Goal: Obtain resource: Download file/media

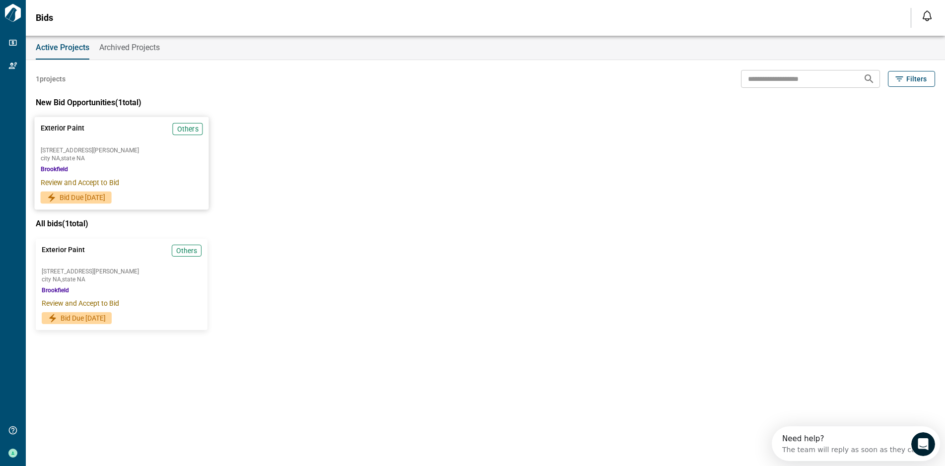
click at [122, 163] on div "Exterior Paint Others [STREET_ADDRESS][PERSON_NAME] city NA , state NA Brookfie…" at bounding box center [121, 154] width 175 height 74
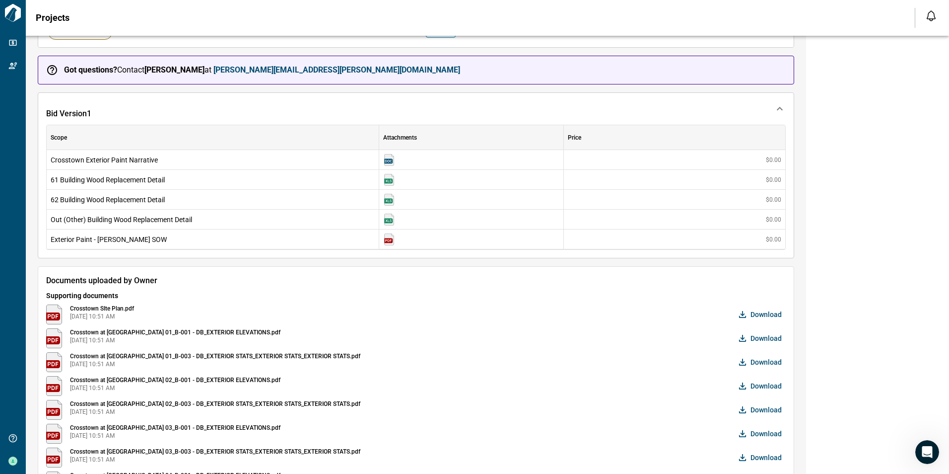
scroll to position [142, 0]
click at [390, 162] on img at bounding box center [389, 159] width 12 height 12
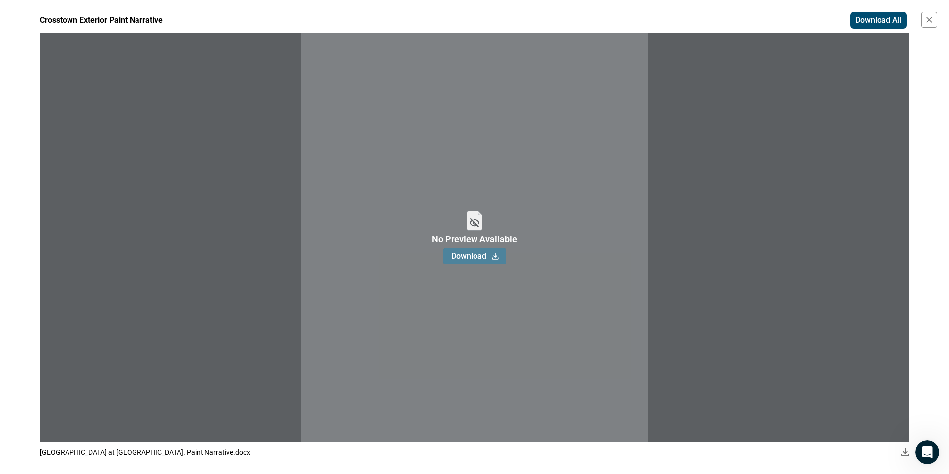
click at [467, 260] on span "Download" at bounding box center [468, 256] width 35 height 10
click at [934, 20] on button "button" at bounding box center [930, 20] width 16 height 16
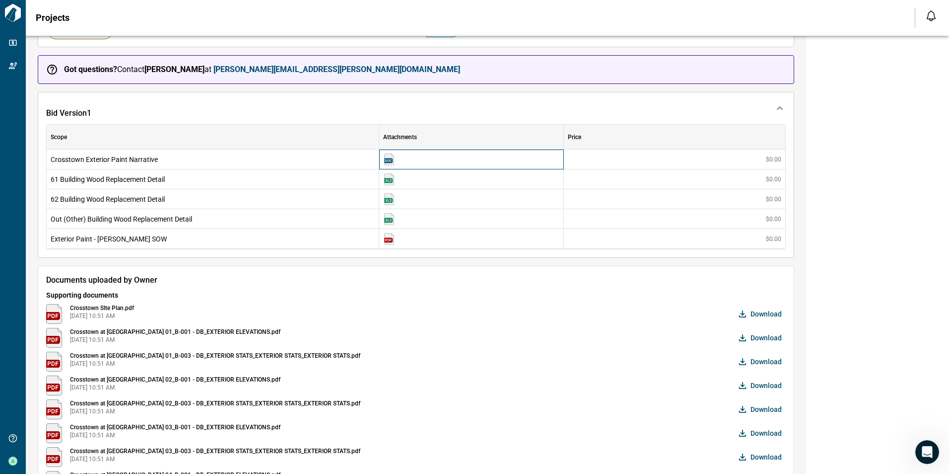
click at [387, 156] on img at bounding box center [389, 159] width 12 height 12
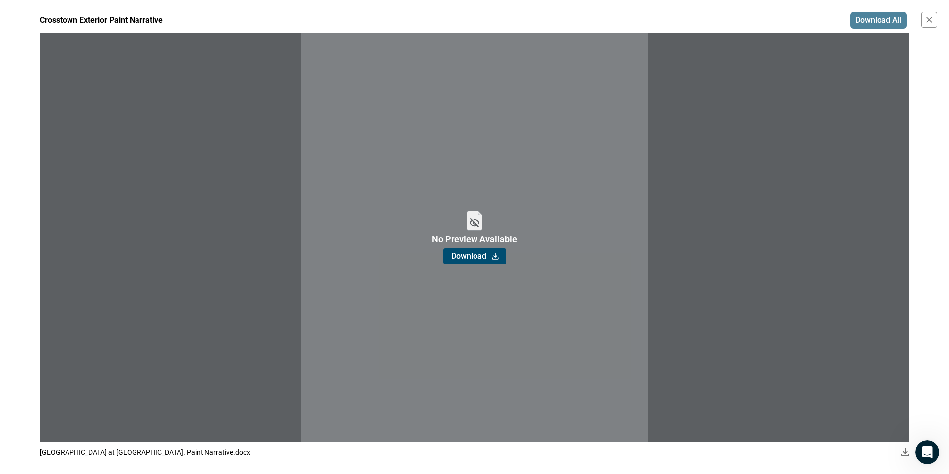
click at [879, 18] on span "Download All" at bounding box center [879, 20] width 47 height 10
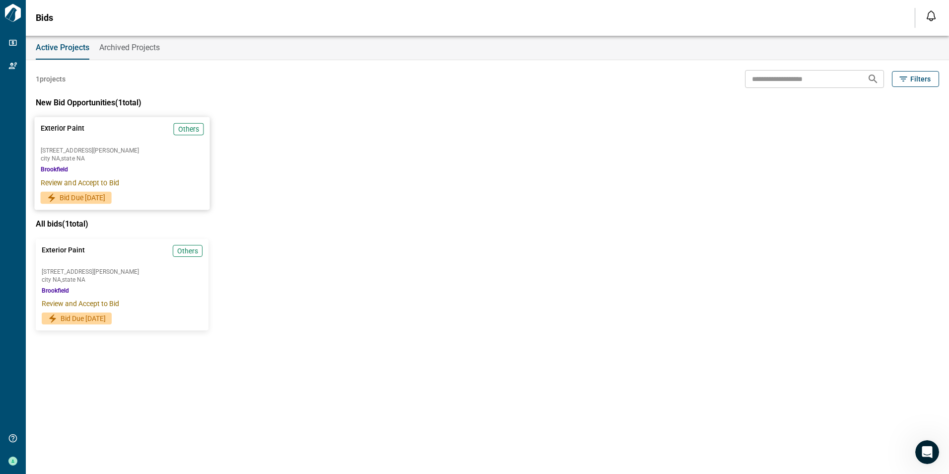
click at [72, 153] on div "[STREET_ADDRESS][PERSON_NAME]" at bounding box center [122, 154] width 163 height 14
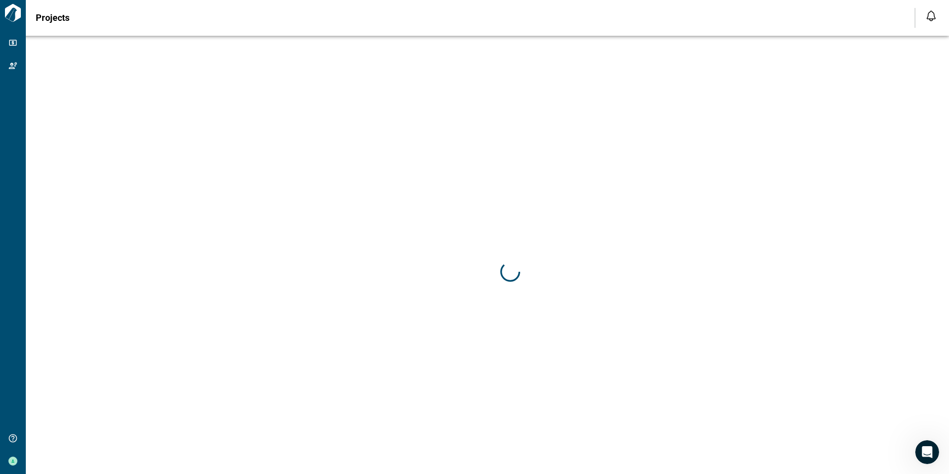
click at [71, 152] on div at bounding box center [510, 273] width 949 height 474
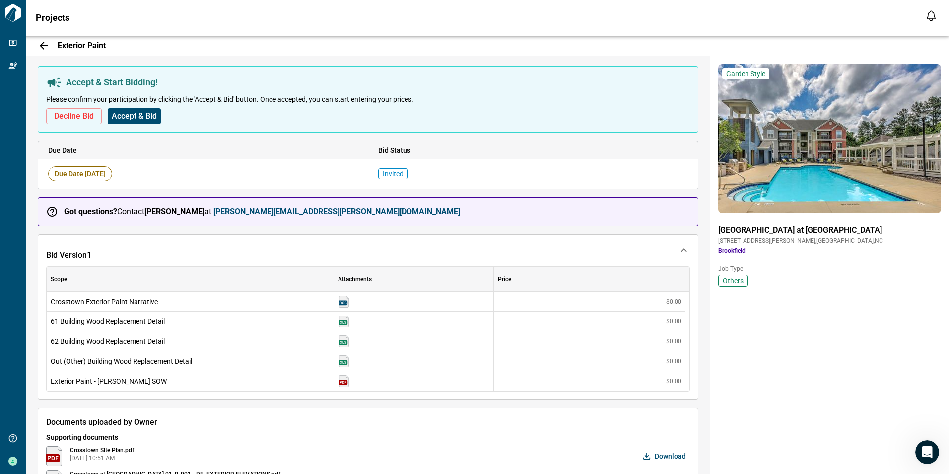
click at [140, 323] on span "61 Building Wood Replacement Detail" at bounding box center [190, 321] width 279 height 10
click at [139, 323] on span "61 Building Wood Replacement Detail" at bounding box center [190, 321] width 279 height 10
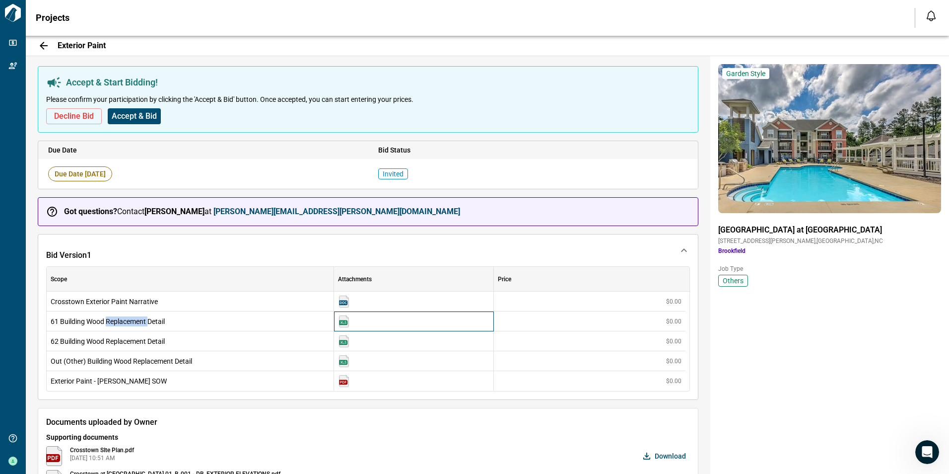
click at [341, 324] on img at bounding box center [344, 321] width 12 height 12
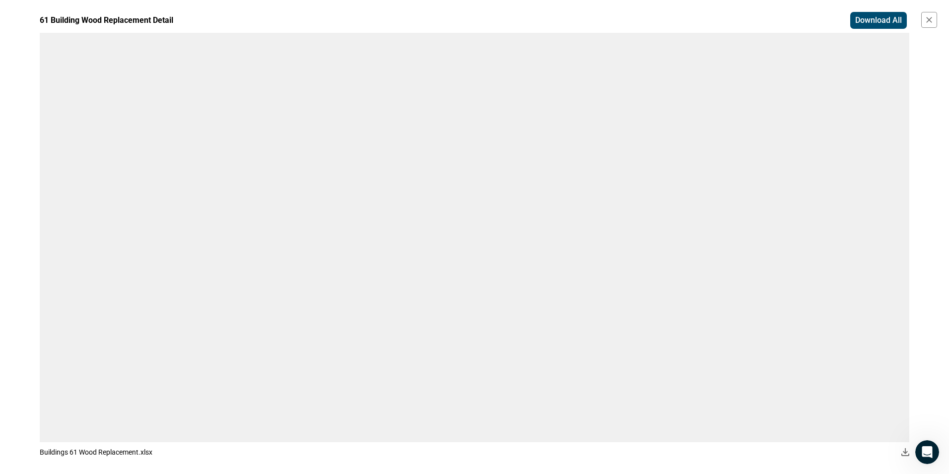
click at [879, 17] on span "Download All" at bounding box center [879, 20] width 47 height 10
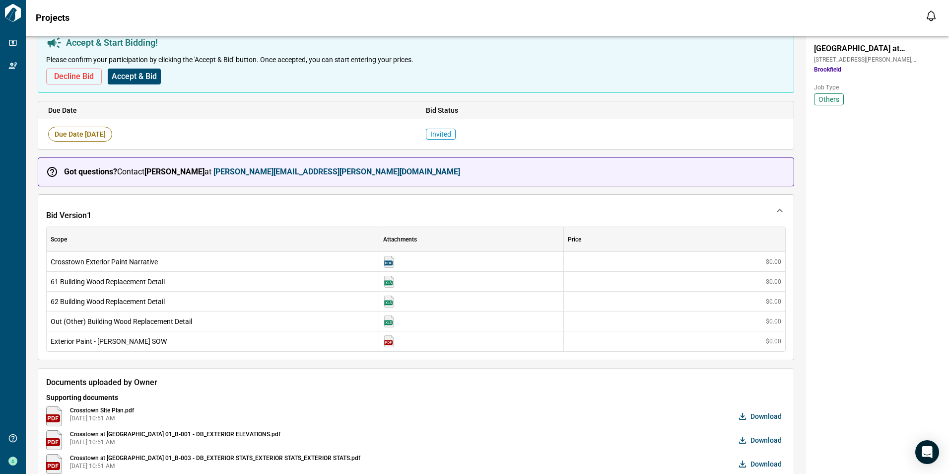
scroll to position [99, 0]
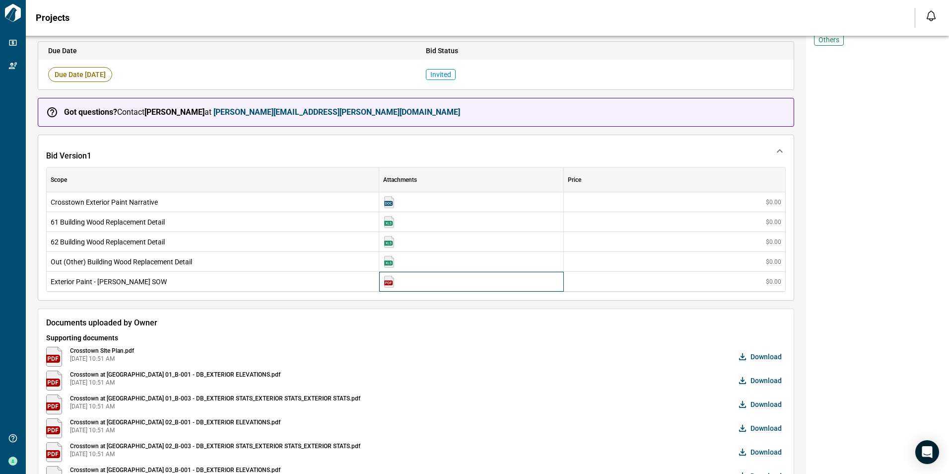
click at [391, 279] on img at bounding box center [389, 282] width 12 height 12
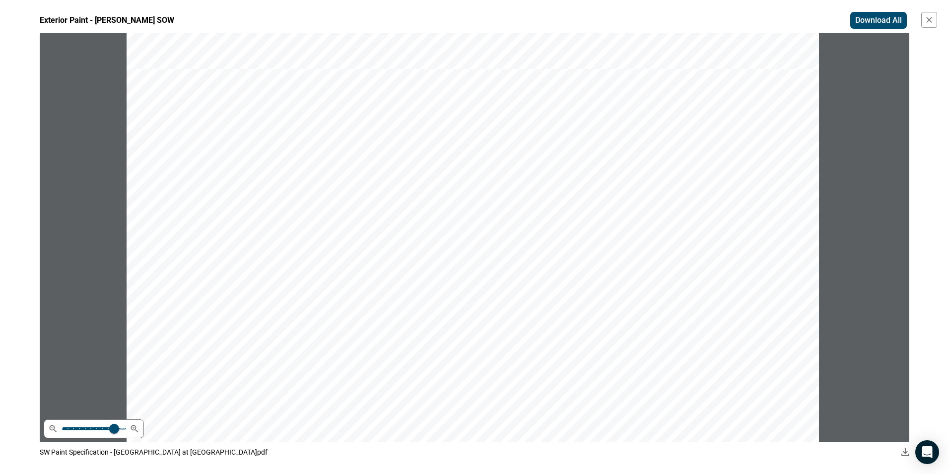
scroll to position [2880, 0]
drag, startPoint x: 910, startPoint y: 233, endPoint x: 913, endPoint y: 291, distance: 58.2
click at [913, 291] on div "Exterior Paint - [PERSON_NAME] SOW Download All 1 2 3 4 5 6 7 SW Paint Specific…" at bounding box center [474, 237] width 949 height 474
click at [883, 18] on span "Download All" at bounding box center [879, 20] width 47 height 10
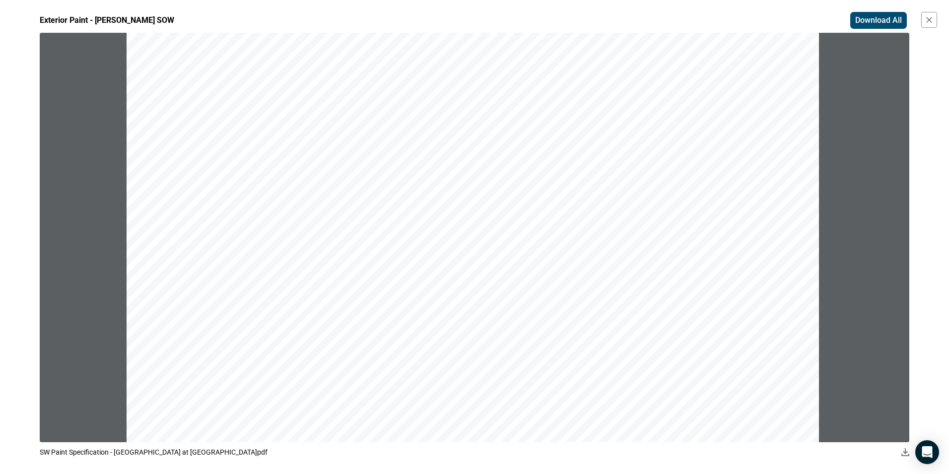
click at [14, 81] on div "Exterior Paint - Sherwin Williams SOW Download All 1 2 3 4 5 6 7 SW Paint Speci…" at bounding box center [474, 237] width 949 height 474
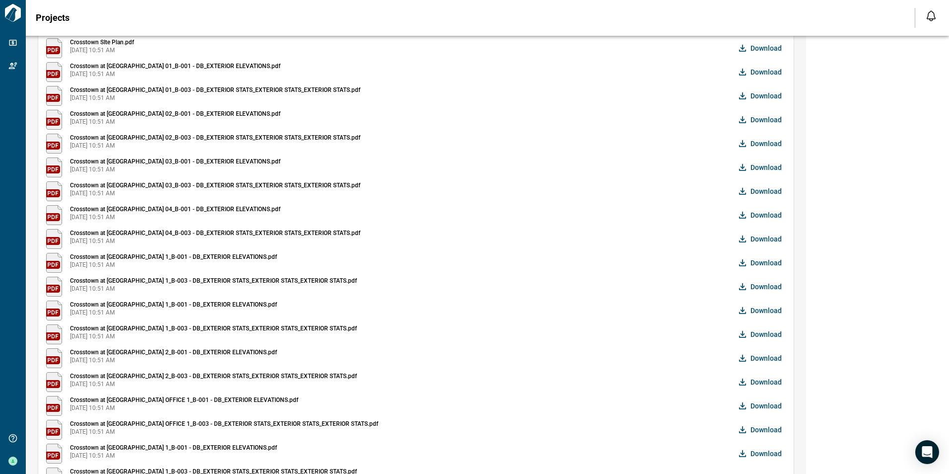
scroll to position [390, 0]
